Goal: Transaction & Acquisition: Purchase product/service

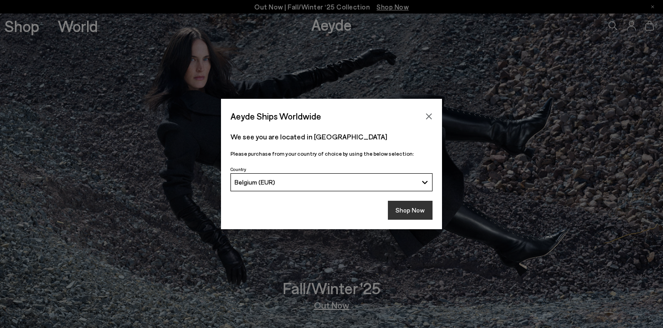
click at [417, 211] on button "Shop Now" at bounding box center [410, 210] width 45 height 19
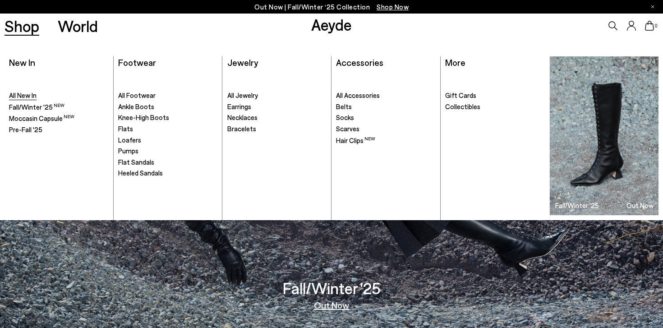
click at [27, 93] on span "All New In" at bounding box center [22, 95] width 27 height 8
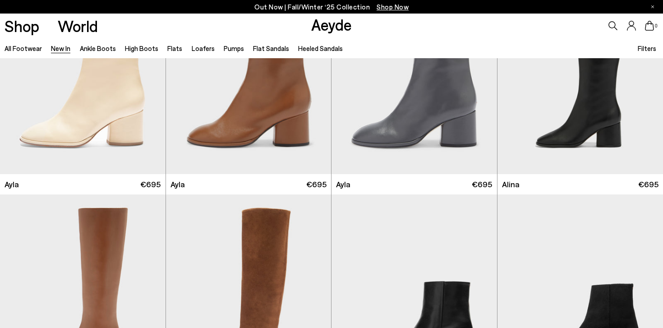
scroll to position [2713, 0]
